Goal: Task Accomplishment & Management: Complete application form

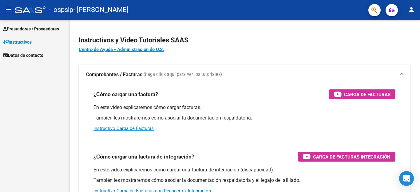
click at [20, 26] on span "Prestadores / Proveedores" at bounding box center [31, 28] width 56 height 7
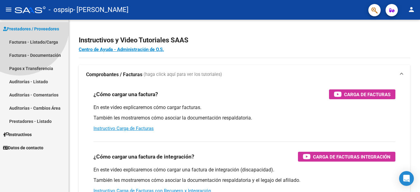
click at [20, 26] on span "Prestadores / Proveedores" at bounding box center [31, 28] width 56 height 7
click at [20, 27] on span "Prestadores / Proveedores" at bounding box center [31, 28] width 56 height 7
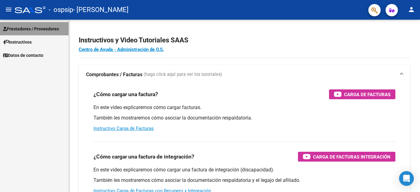
click at [57, 28] on span "Prestadores / Proveedores" at bounding box center [31, 28] width 56 height 7
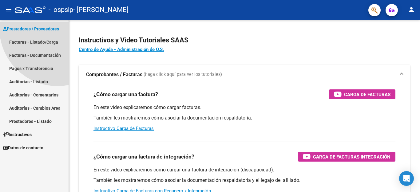
click at [40, 26] on span "Prestadores / Proveedores" at bounding box center [31, 28] width 56 height 7
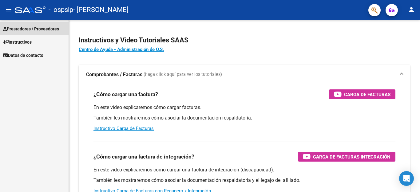
click at [27, 44] on span "Instructivos" at bounding box center [17, 42] width 29 height 7
click at [21, 29] on span "Prestadores / Proveedores" at bounding box center [31, 28] width 56 height 7
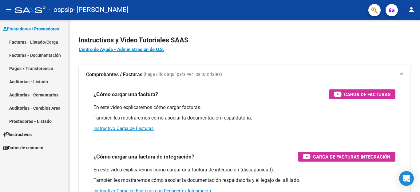
click at [25, 41] on link "Facturas - Listado/Carga" at bounding box center [34, 41] width 68 height 13
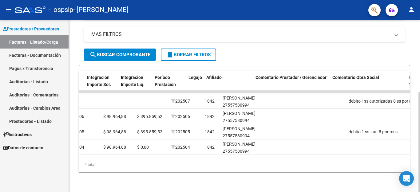
scroll to position [0, 725]
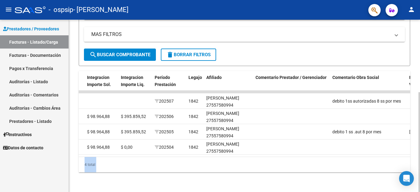
drag, startPoint x: 297, startPoint y: 150, endPoint x: 419, endPoint y: 158, distance: 122.4
click at [419, 158] on div "Video tutorial PRESTADORES -> Listado de CPBTs Emitidos por Prestadores / Prove…" at bounding box center [245, 46] width 352 height 292
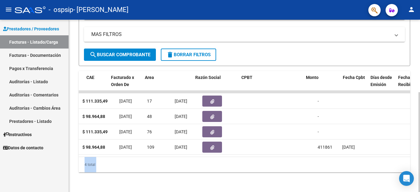
scroll to position [0, 0]
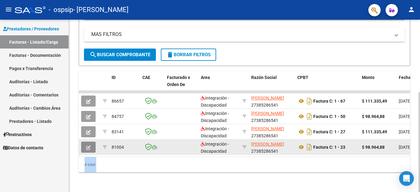
click at [90, 142] on button "button" at bounding box center [88, 147] width 14 height 11
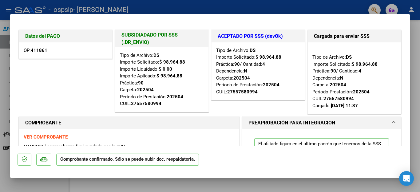
click at [6, 72] on div at bounding box center [210, 96] width 420 height 192
type input "$ 0,00"
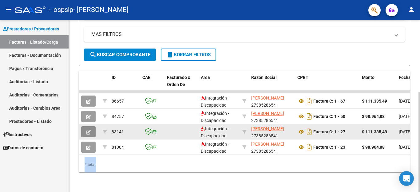
click at [86, 130] on icon "button" at bounding box center [88, 132] width 5 height 5
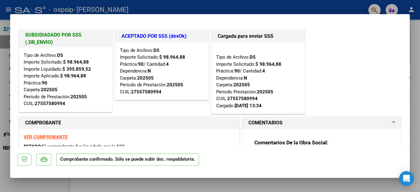
click at [3, 118] on div at bounding box center [210, 96] width 420 height 192
type input "$ 0,00"
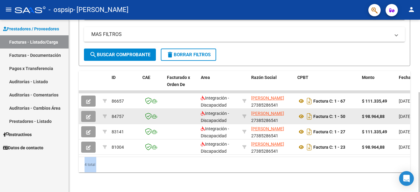
click at [84, 111] on button "button" at bounding box center [88, 116] width 14 height 11
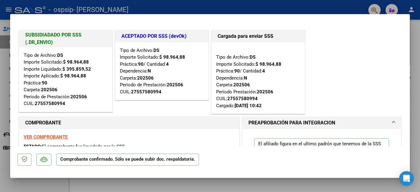
click at [0, 118] on div at bounding box center [210, 96] width 420 height 192
type input "$ 0,00"
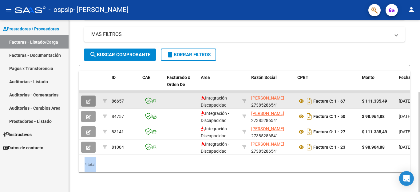
click at [88, 98] on span "button" at bounding box center [88, 101] width 5 height 6
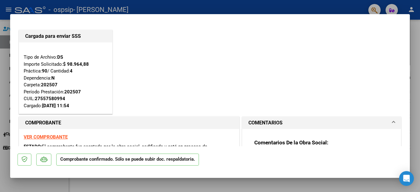
click at [2, 168] on div at bounding box center [210, 96] width 420 height 192
type input "$ 0,00"
